Goal: Task Accomplishment & Management: Use online tool/utility

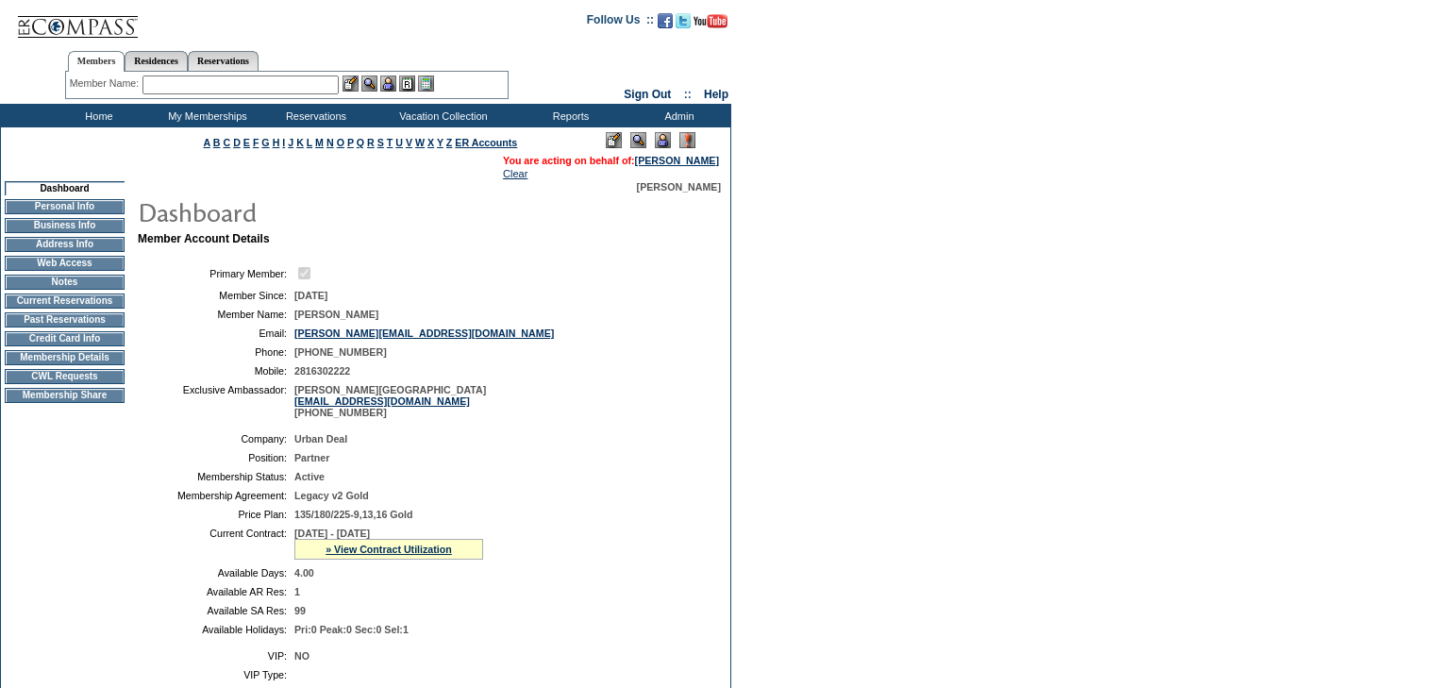
drag, startPoint x: 89, startPoint y: 371, endPoint x: 102, endPoint y: 370, distance: 13.2
click at [89, 365] on td "Membership Details" at bounding box center [65, 357] width 120 height 15
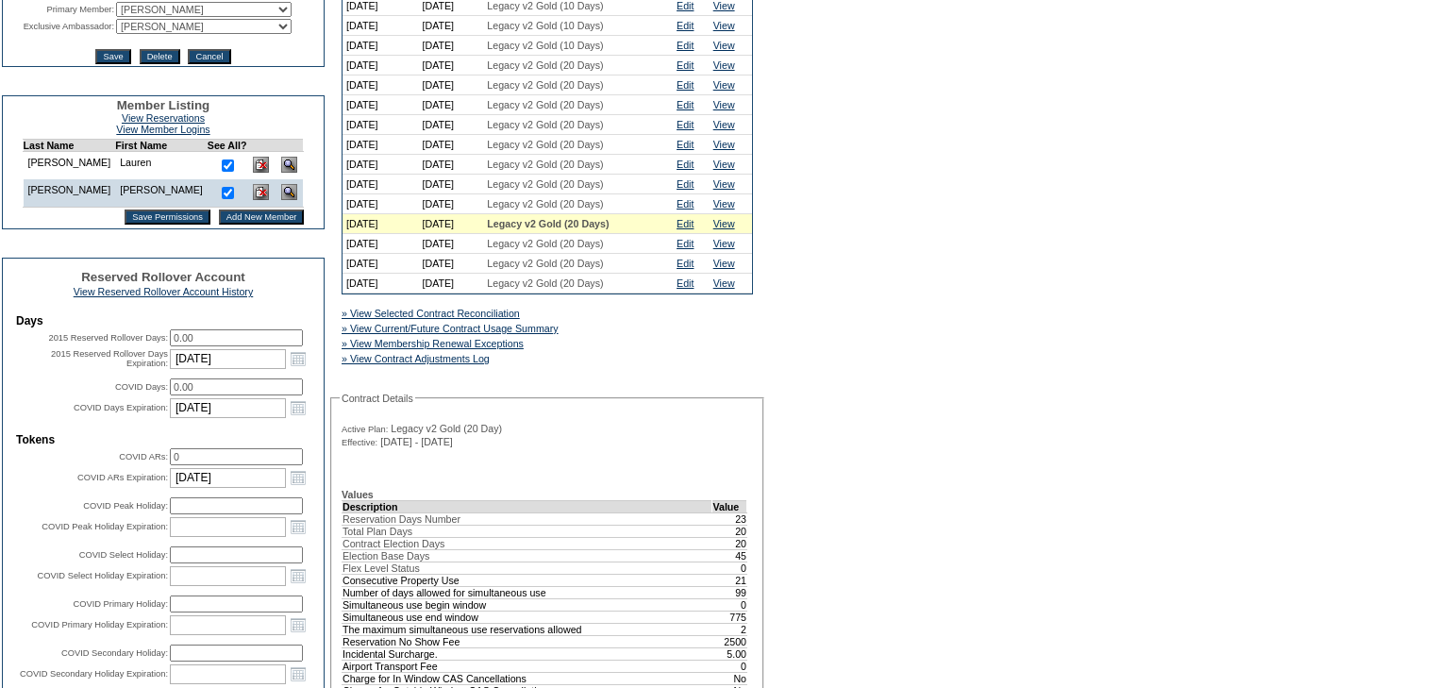
scroll to position [528, 0]
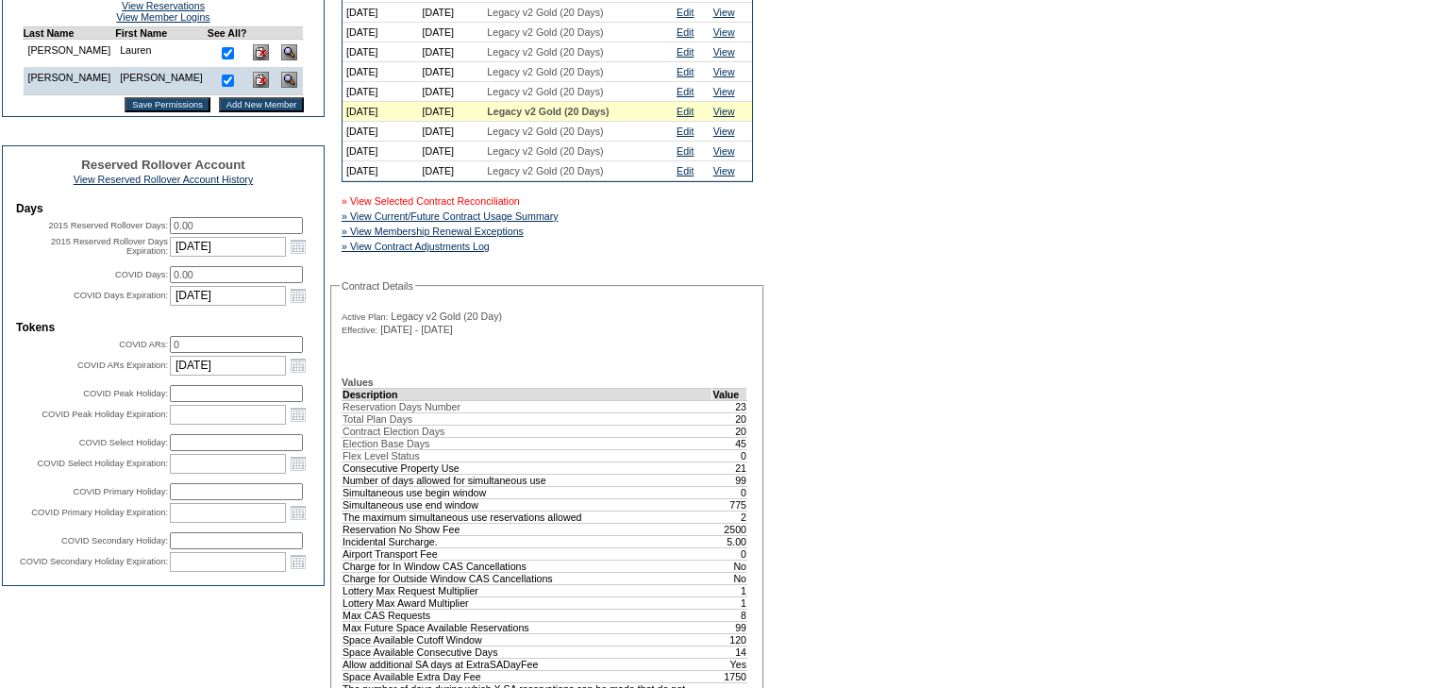
drag, startPoint x: 456, startPoint y: 218, endPoint x: 490, endPoint y: 222, distance: 34.2
click at [456, 207] on link "» View Selected Contract Reconciliation" at bounding box center [430, 200] width 178 height 11
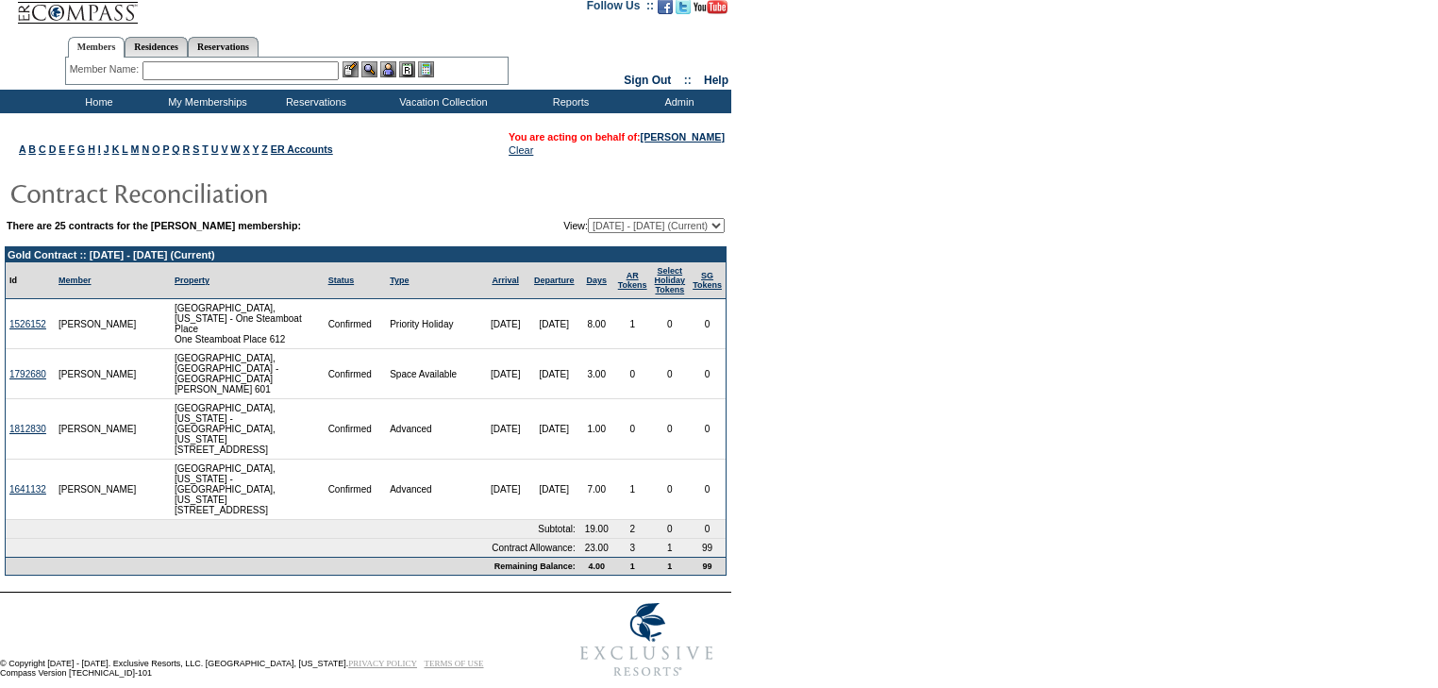
scroll to position [17, 0]
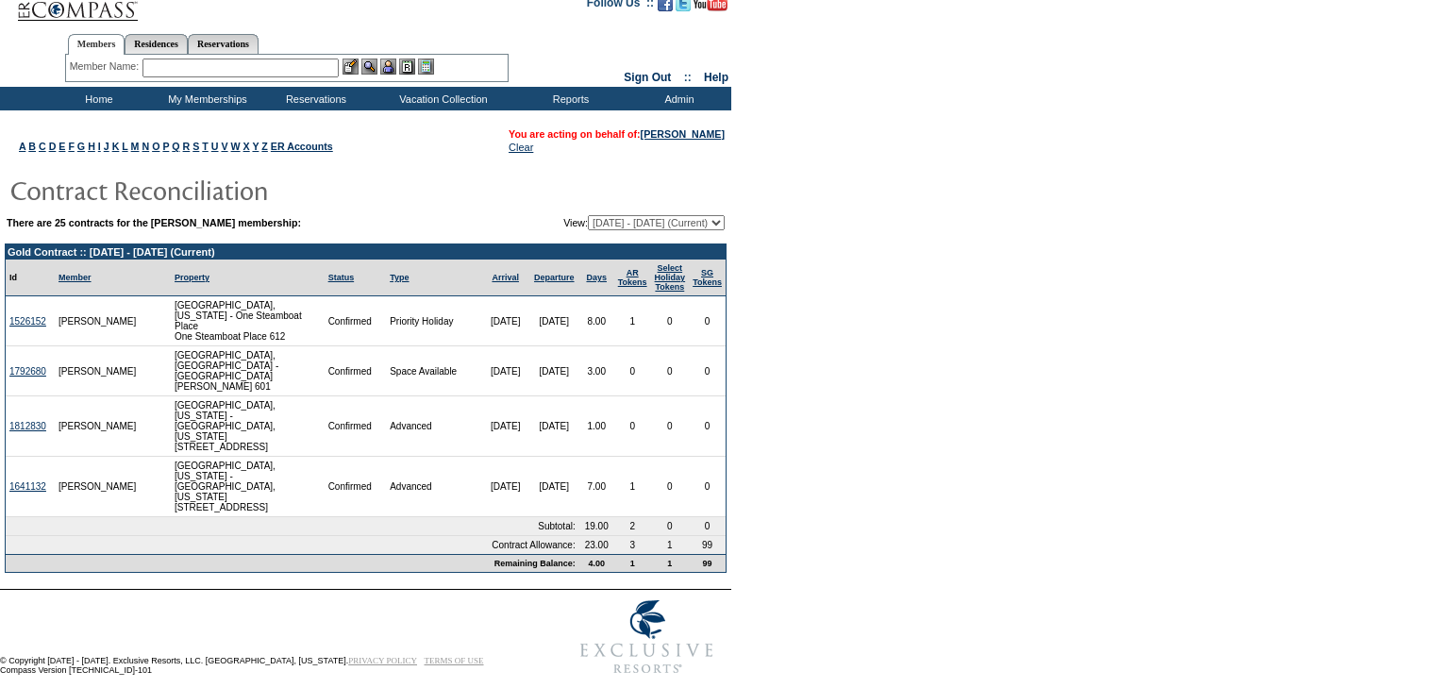
click at [716, 222] on select "11/26/03 - 11/30/04 12/01/04 - 11/30/05 12/01/05 - 11/30/06 12/01/06 - 11/30/07…" at bounding box center [656, 222] width 137 height 15
select select "138807"
click at [588, 215] on select "11/26/03 - 11/30/04 12/01/04 - 11/30/05 12/01/05 - 11/30/06 12/01/06 - 11/30/07…" at bounding box center [656, 222] width 137 height 15
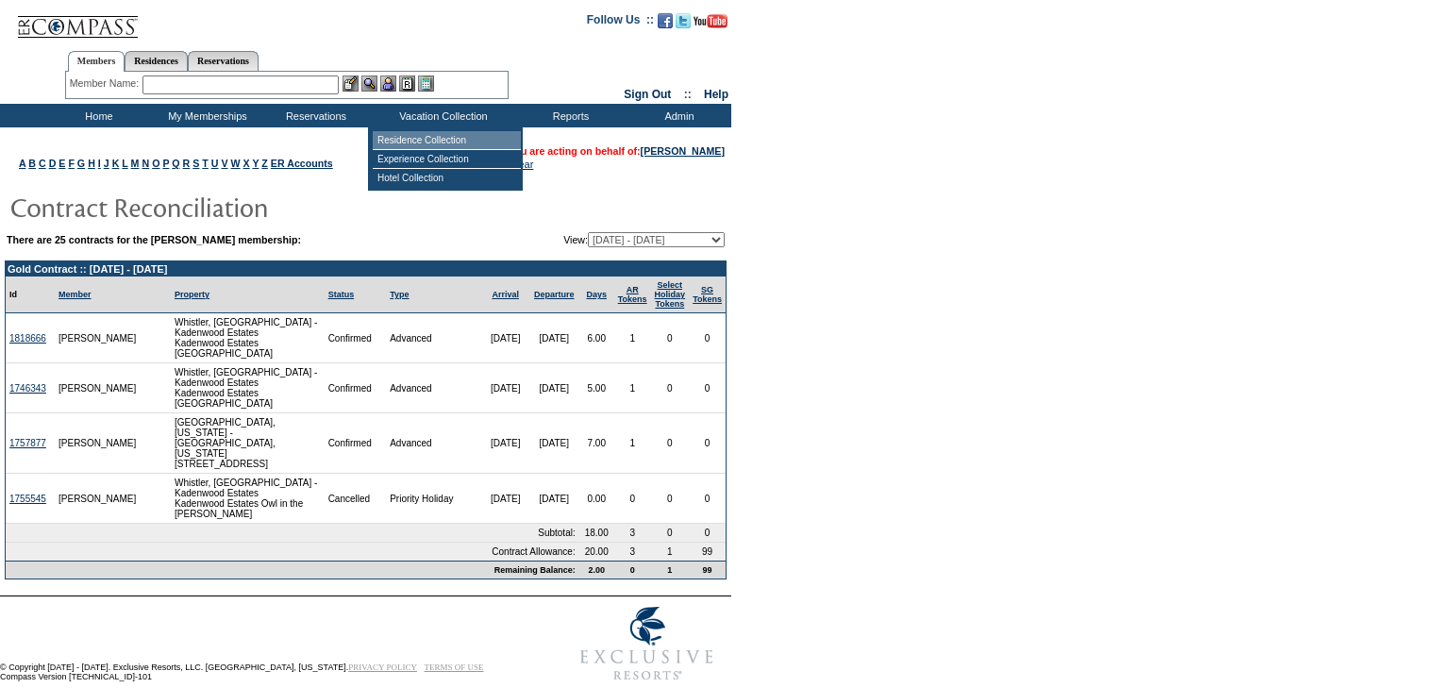
click at [445, 132] on td "Residence Collection" at bounding box center [447, 140] width 148 height 19
